Goal: Task Accomplishment & Management: Use online tool/utility

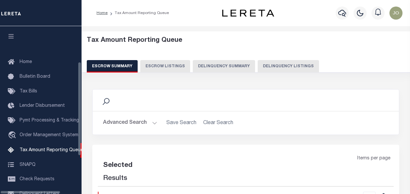
select select "100"
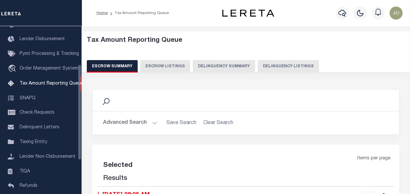
select select "100"
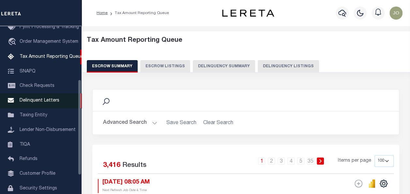
scroll to position [126, 0]
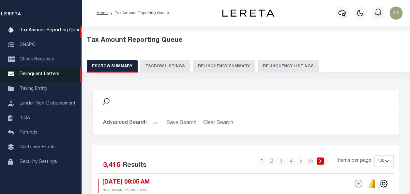
click at [38, 72] on span "Delinquent Letters" at bounding box center [40, 74] width 40 height 5
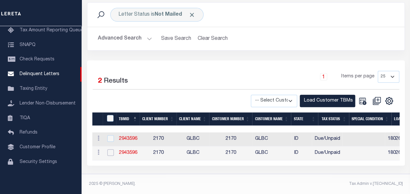
click at [111, 149] on input "checkbox" at bounding box center [110, 152] width 7 height 7
checkbox input "true"
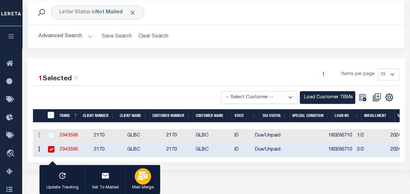
click at [148, 177] on div "button" at bounding box center [143, 176] width 16 height 16
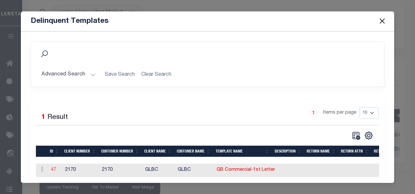
click at [55, 168] on link "47" at bounding box center [53, 169] width 5 height 5
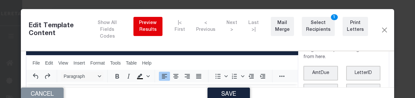
click at [145, 32] on div "Preview Results" at bounding box center [148, 27] width 20 height 14
